Goal: Find specific page/section: Find specific page/section

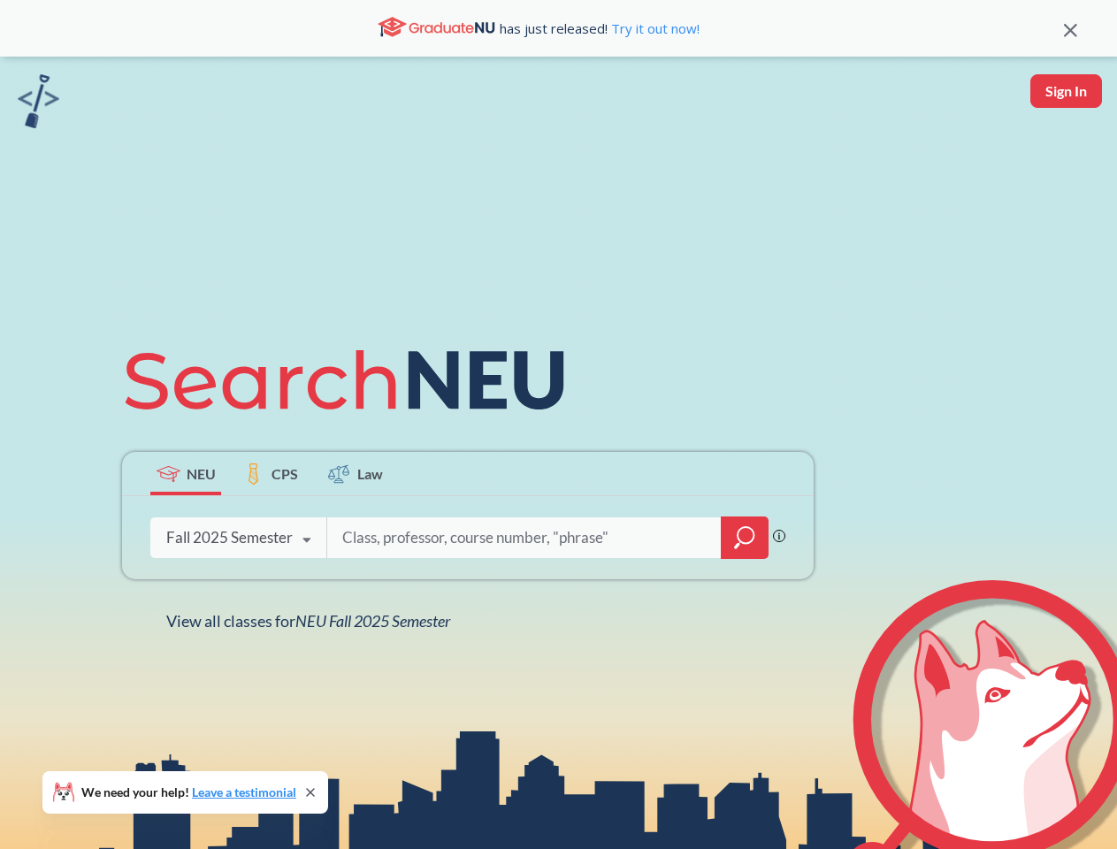
click at [558, 424] on icon at bounding box center [352, 380] width 461 height 99
click at [1070, 28] on icon at bounding box center [1070, 30] width 13 height 13
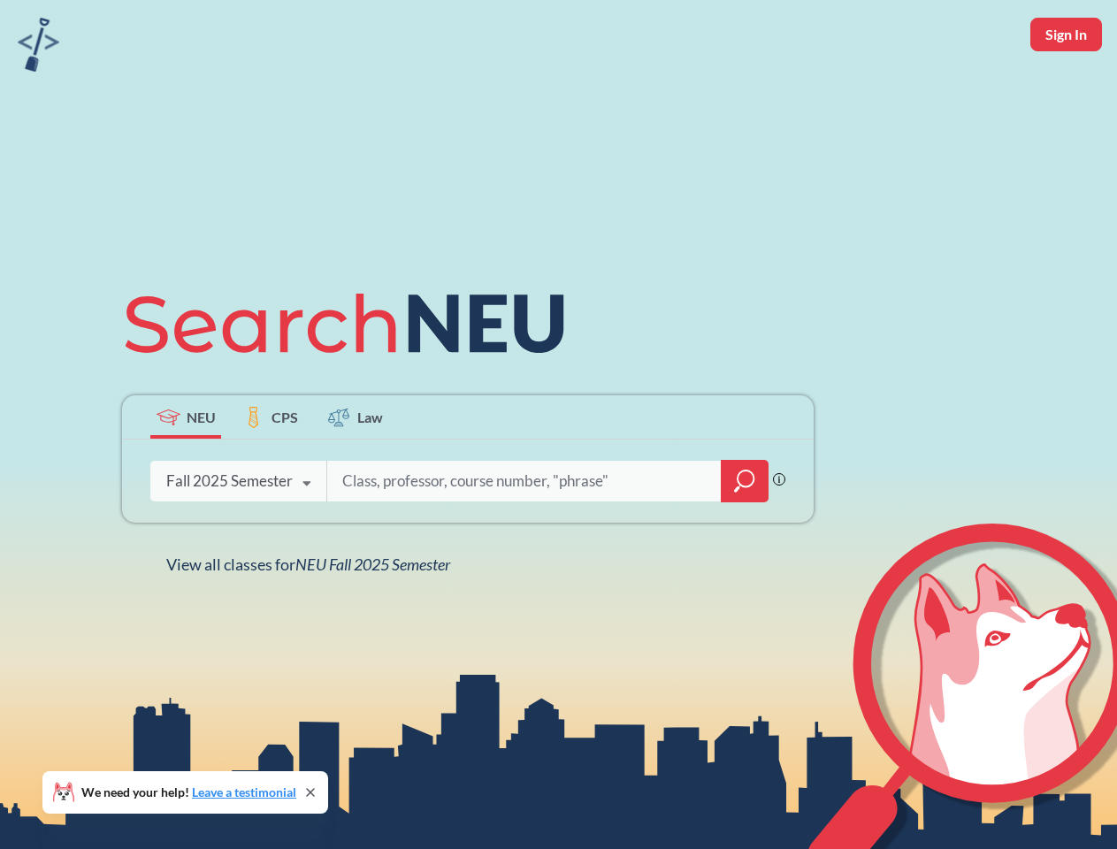
click at [1066, 91] on div "NEU CPS Law Phrase search guarantees the exact search appears in the results. E…" at bounding box center [558, 424] width 1117 height 849
click at [186, 473] on div "Fall 2025 Semester" at bounding box center [229, 480] width 126 height 19
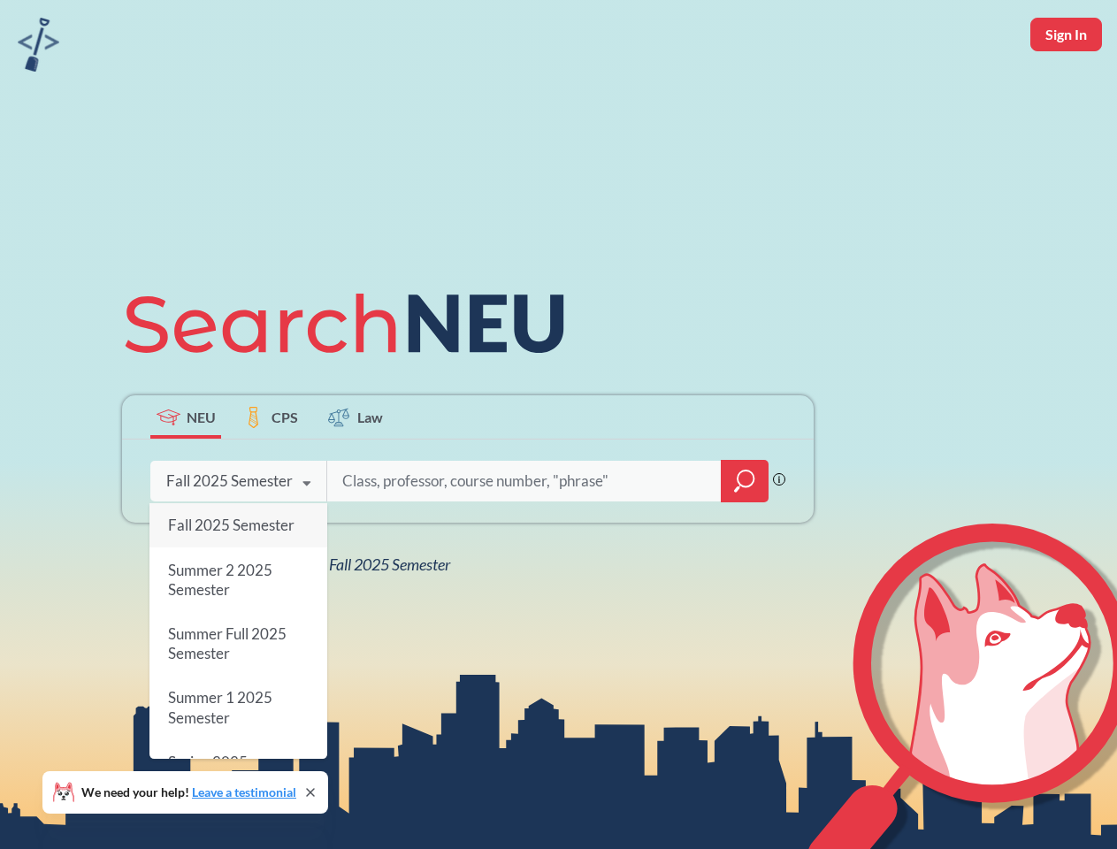
click at [271, 473] on div "Fall 2025 Semester" at bounding box center [229, 480] width 126 height 19
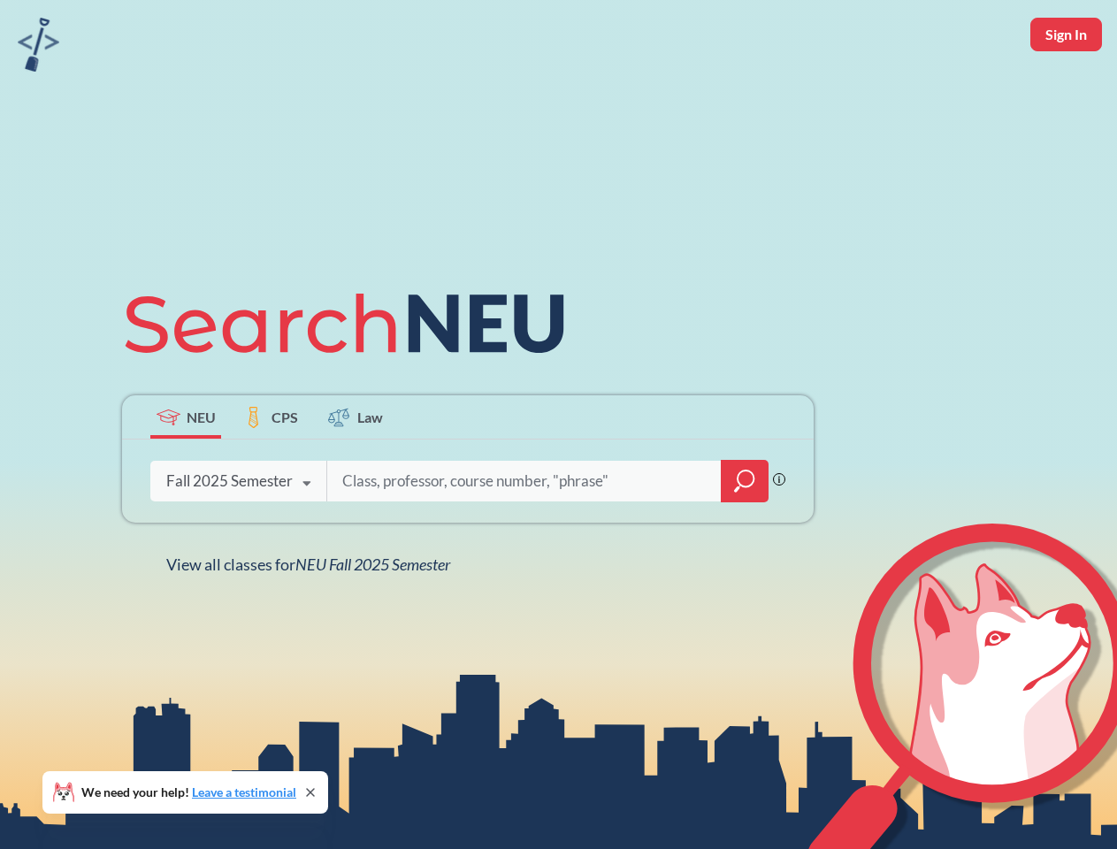
click at [355, 473] on input "search" at bounding box center [524, 480] width 368 height 37
click at [745, 538] on div "NEU CPS Law Phrase search guarantees the exact search appears in the results. E…" at bounding box center [467, 424] width 713 height 301
click at [238, 538] on div "NEU CPS Law Phrase search guarantees the exact search appears in the results. E…" at bounding box center [467, 424] width 713 height 301
click at [307, 540] on div "NEU CPS Law Phrase search guarantees the exact search appears in the results. E…" at bounding box center [467, 424] width 713 height 301
click at [312, 621] on div "NEU CPS Law Phrase search guarantees the exact search appears in the results. E…" at bounding box center [558, 424] width 1117 height 849
